Goal: Information Seeking & Learning: Learn about a topic

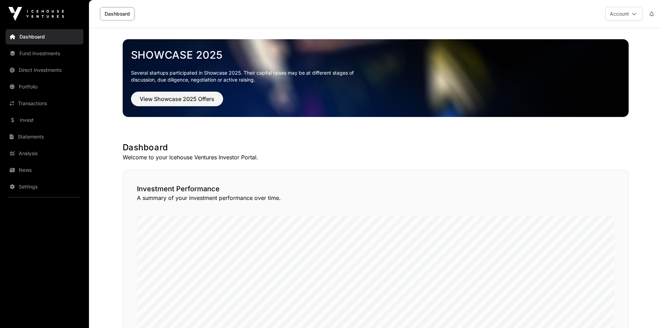
click at [31, 73] on link "Direct Investments" at bounding box center [45, 70] width 78 height 15
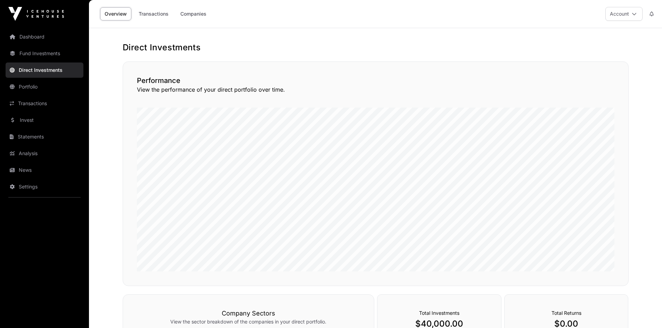
click at [199, 14] on link "Companies" at bounding box center [193, 13] width 35 height 13
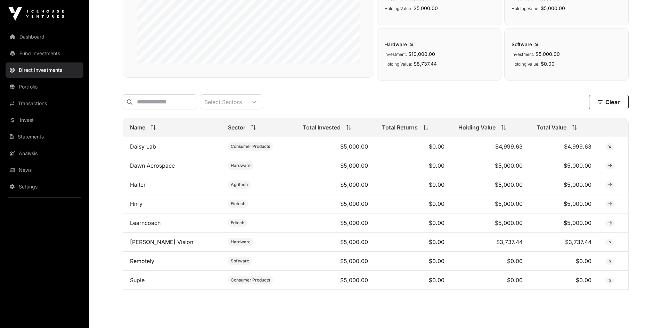
scroll to position [148, 0]
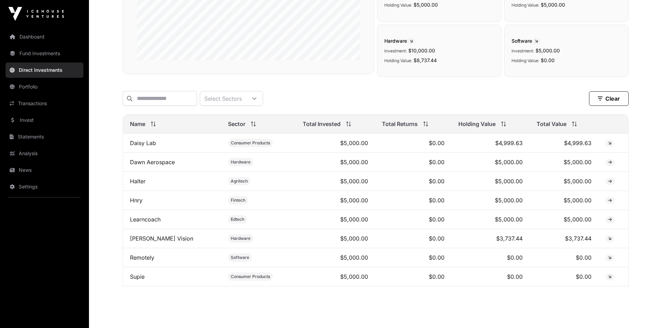
click at [135, 204] on link "Hnry" at bounding box center [136, 200] width 13 height 7
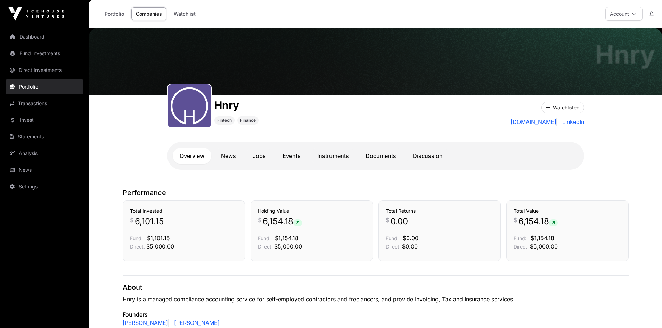
click at [378, 155] on link "Documents" at bounding box center [380, 156] width 44 height 17
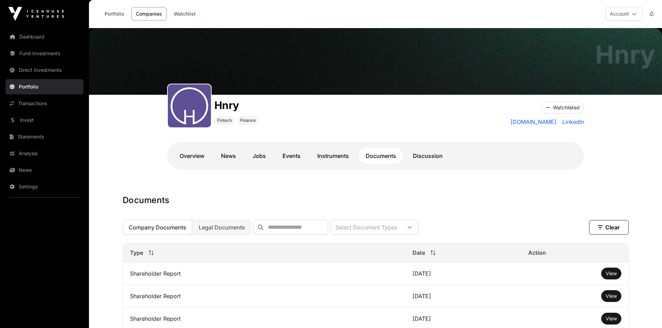
click at [28, 70] on link "Direct Investments" at bounding box center [45, 70] width 78 height 15
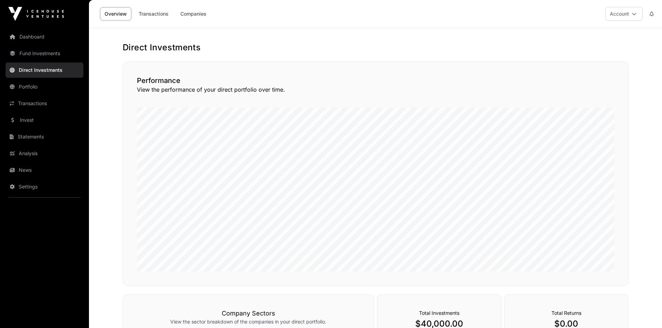
click at [155, 11] on link "Transactions" at bounding box center [153, 13] width 39 height 13
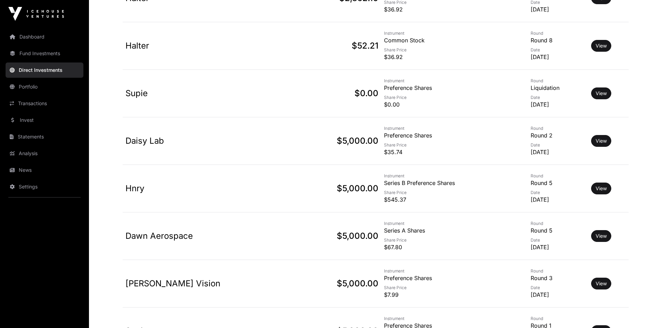
scroll to position [556, 0]
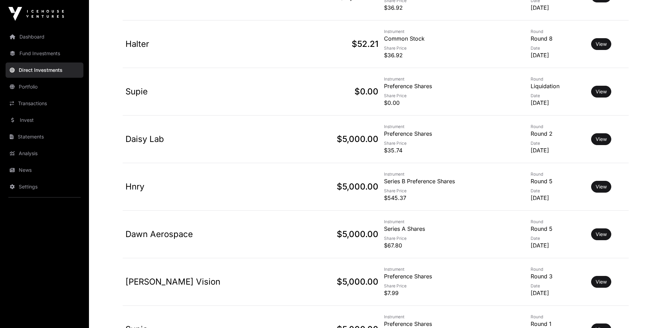
drag, startPoint x: 512, startPoint y: 198, endPoint x: 545, endPoint y: 195, distance: 32.4
click at [545, 195] on p "[DATE]" at bounding box center [557, 198] width 55 height 8
drag, startPoint x: 354, startPoint y: 182, endPoint x: 406, endPoint y: 179, distance: 52.5
click at [406, 179] on p "Series B Preference Shares" at bounding box center [454, 181] width 141 height 8
click at [601, 186] on link "View" at bounding box center [600, 186] width 11 height 7
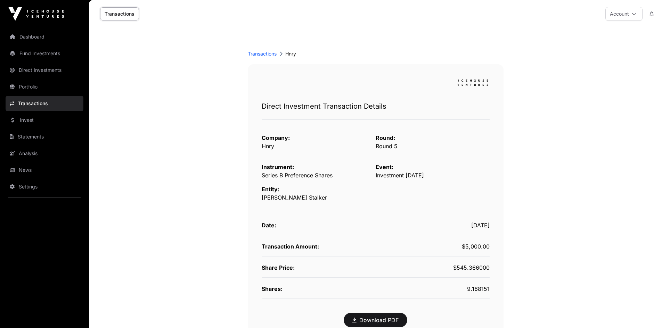
click at [24, 119] on link "Invest" at bounding box center [45, 120] width 78 height 15
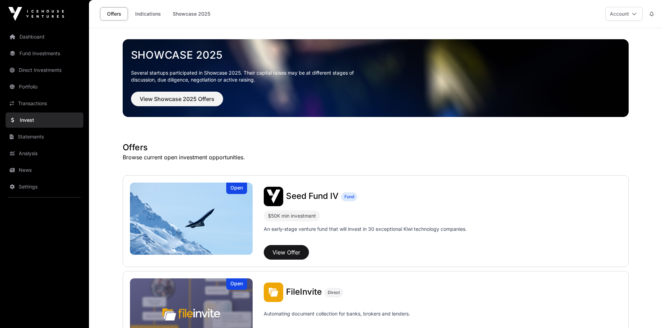
click at [34, 69] on link "Direct Investments" at bounding box center [45, 70] width 78 height 15
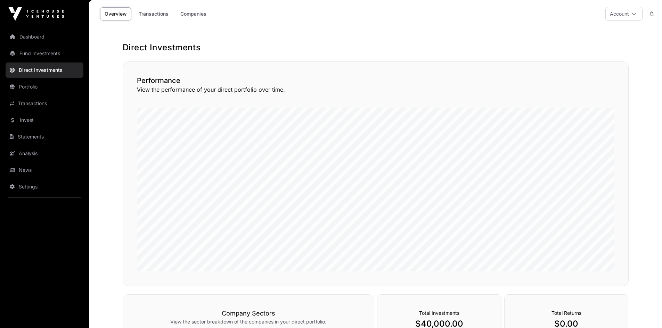
click at [194, 14] on link "Companies" at bounding box center [193, 13] width 35 height 13
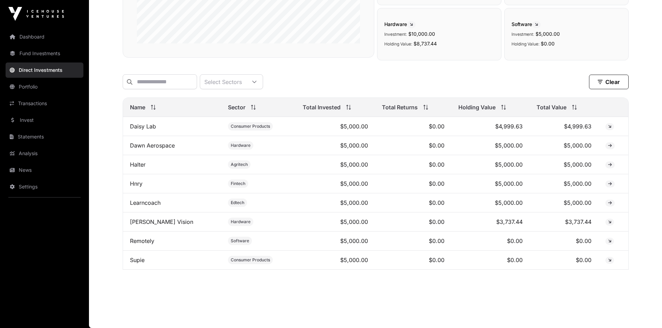
scroll to position [169, 0]
click at [131, 183] on link "Hnry" at bounding box center [136, 183] width 13 height 7
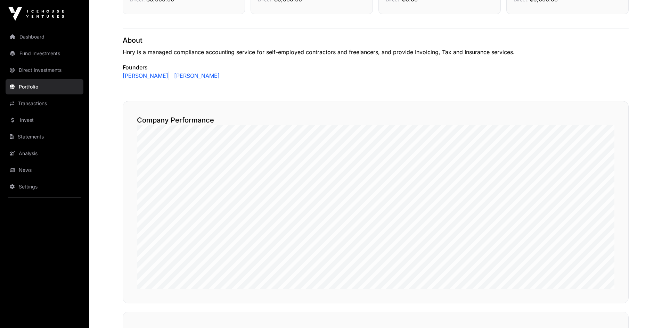
scroll to position [252, 0]
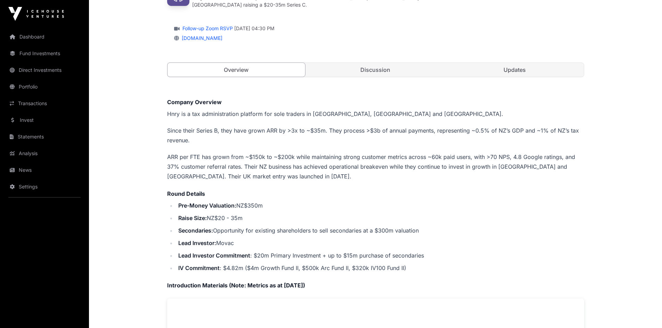
scroll to position [87, 0]
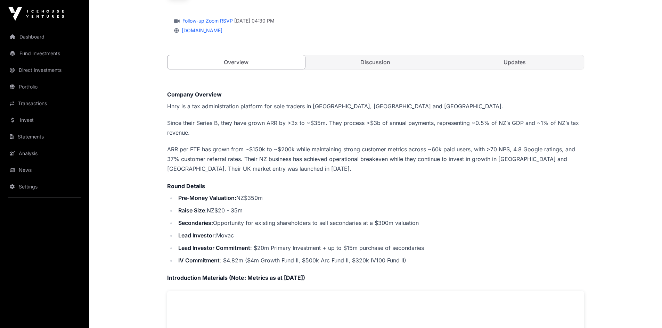
click at [256, 194] on li "Pre-Money Valuation: NZ$350m" at bounding box center [380, 198] width 408 height 10
copy li "350m"
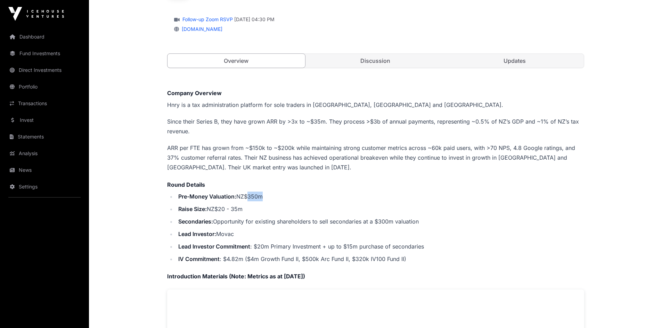
scroll to position [95, 0]
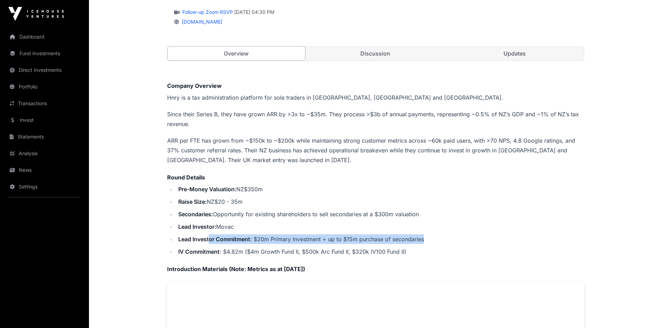
drag, startPoint x: 210, startPoint y: 239, endPoint x: 435, endPoint y: 240, distance: 225.7
click at [435, 240] on li "Lead Investor Commitment : $20m Primary Investment + up to $15m purchase of sec…" at bounding box center [380, 239] width 408 height 10
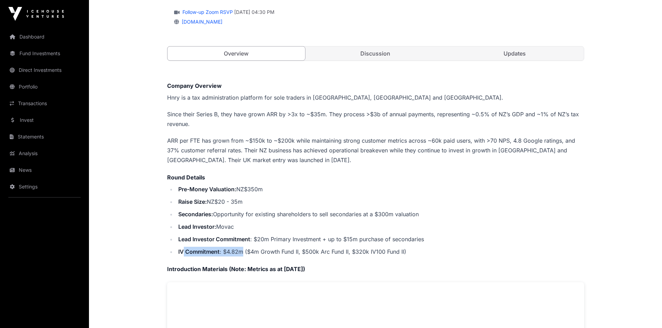
drag, startPoint x: 182, startPoint y: 250, endPoint x: 242, endPoint y: 253, distance: 59.5
click at [242, 253] on li "IV Commitment : $4.82m ($4m Growth Fund II, $500k Arc Fund II, $320k IV100 Fund…" at bounding box center [380, 252] width 408 height 10
drag, startPoint x: 265, startPoint y: 250, endPoint x: 298, endPoint y: 252, distance: 33.4
click at [298, 252] on li "IV Commitment : $4.82m ($4m Growth Fund II, $500k Arc Fund II, $320k IV100 Fund…" at bounding box center [380, 252] width 408 height 10
drag, startPoint x: 325, startPoint y: 252, endPoint x: 344, endPoint y: 252, distance: 18.8
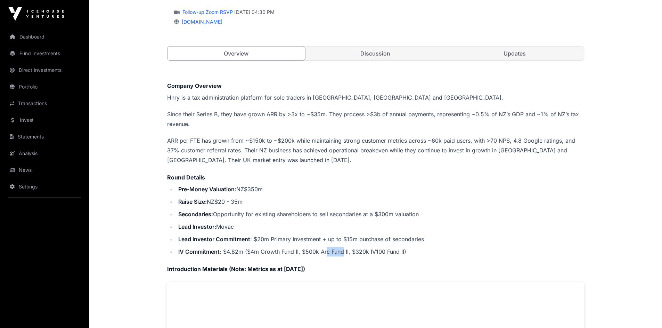
click at [344, 252] on li "IV Commitment : $4.82m ($4m Growth Fund II, $500k Arc Fund II, $320k IV100 Fund…" at bounding box center [380, 252] width 408 height 10
drag, startPoint x: 357, startPoint y: 248, endPoint x: 404, endPoint y: 246, distance: 46.2
click at [404, 247] on li "IV Commitment : $4.82m ($4m Growth Fund II, $500k Arc Fund II, $320k IV100 Fund…" at bounding box center [380, 252] width 408 height 10
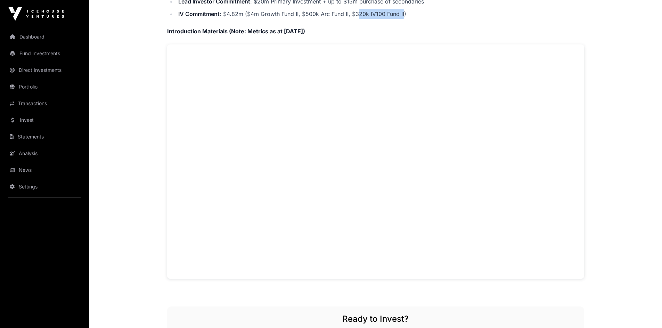
scroll to position [330, 0]
